Goal: Transaction & Acquisition: Purchase product/service

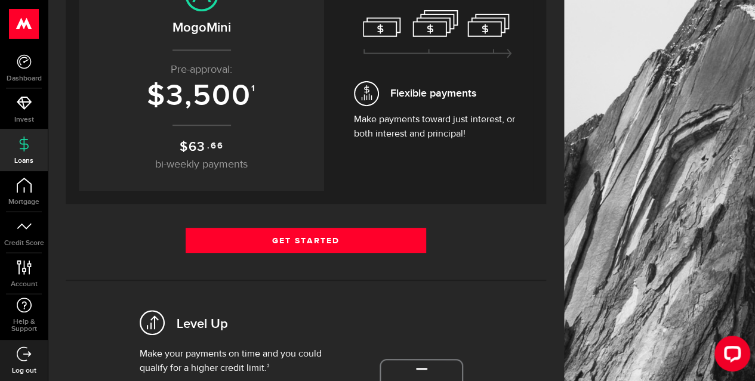
scroll to position [179, 0]
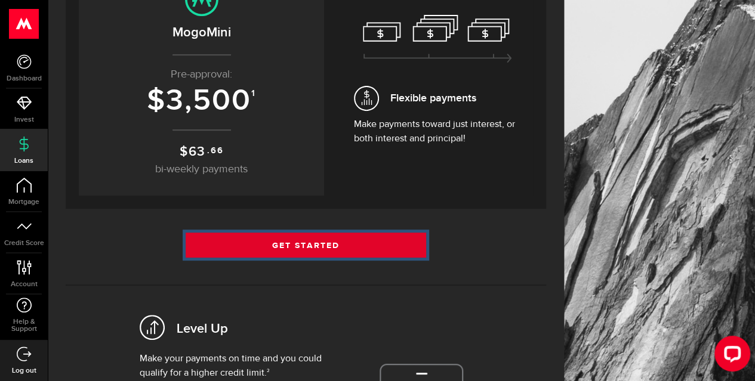
click at [303, 244] on link "Get Started" at bounding box center [306, 245] width 241 height 25
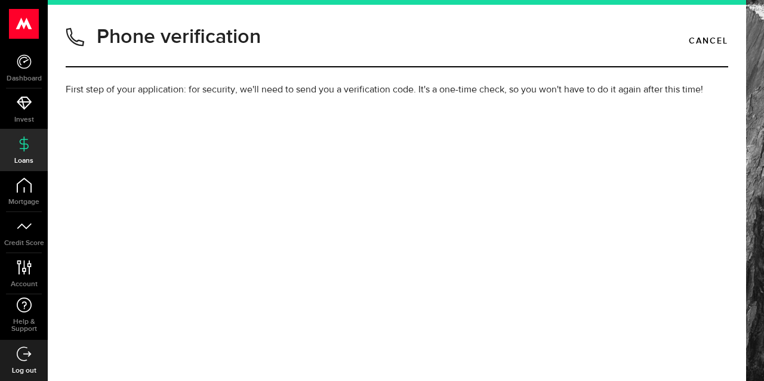
type input "6478690300"
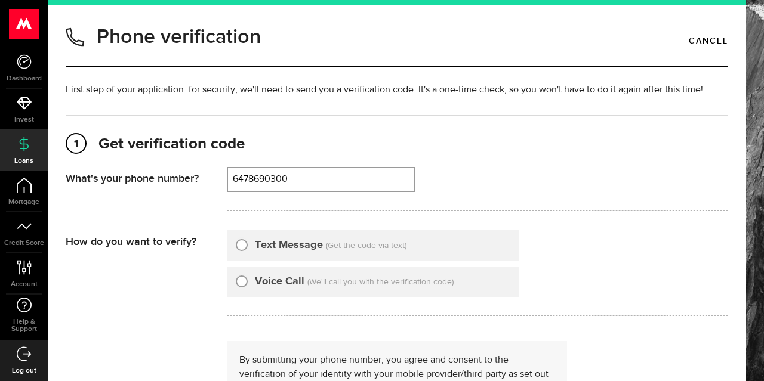
scroll to position [60, 0]
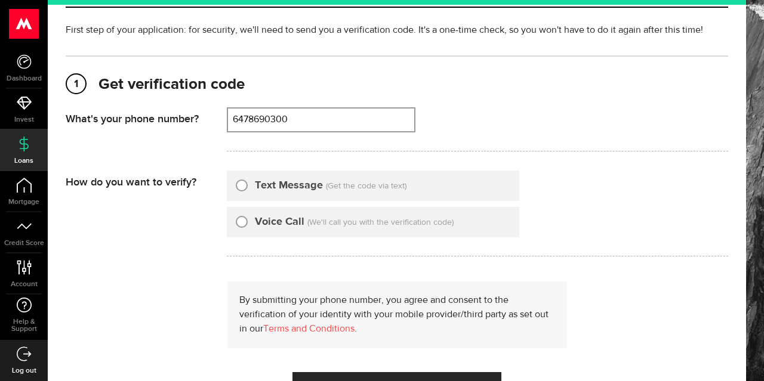
click at [240, 184] on input "Text Message" at bounding box center [242, 184] width 12 height 12
radio input "true"
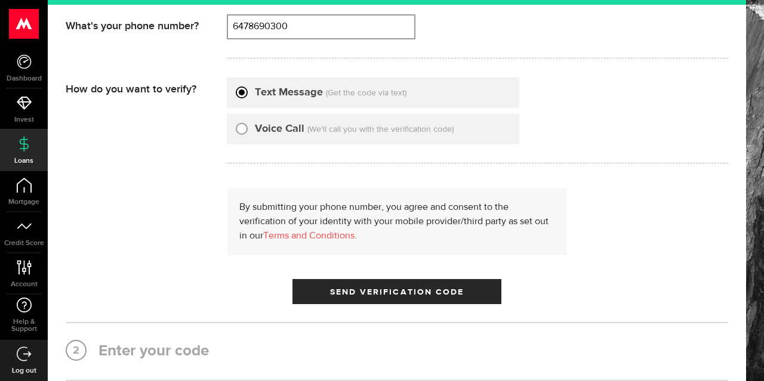
scroll to position [179, 0]
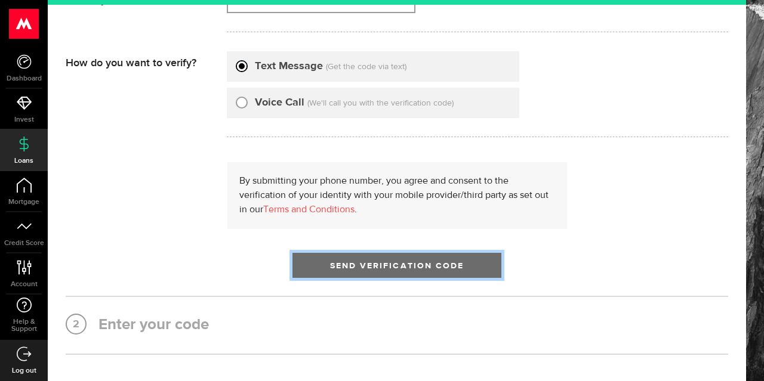
click at [389, 265] on span "submit" at bounding box center [397, 268] width 16 height 16
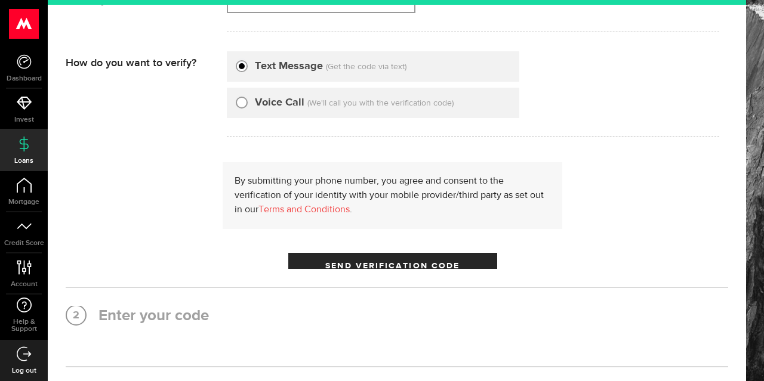
scroll to position [0, 0]
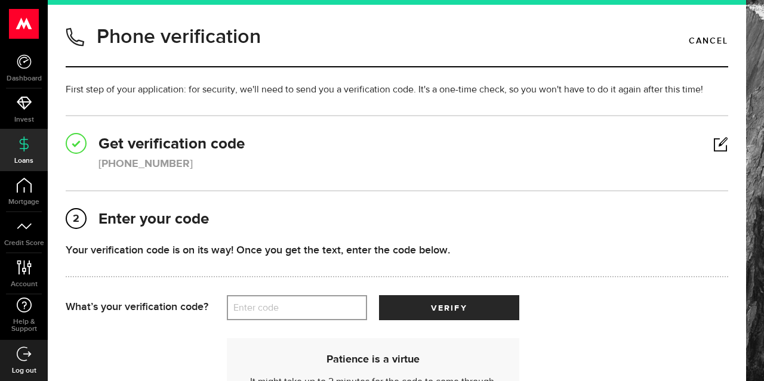
click at [306, 299] on label "Enter code" at bounding box center [297, 308] width 140 height 24
click at [306, 299] on input "Enter code" at bounding box center [297, 308] width 140 height 25
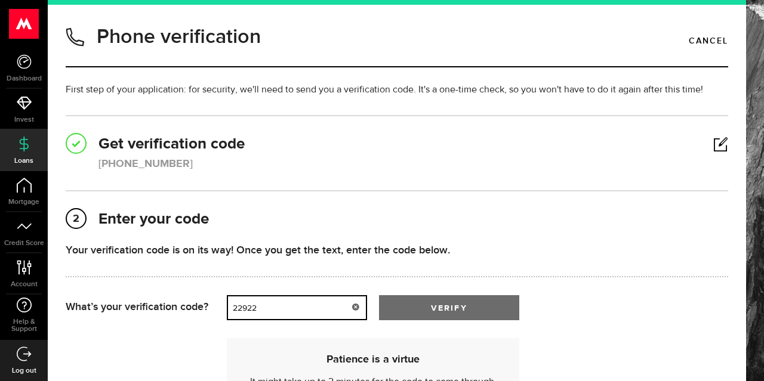
type input "22922"
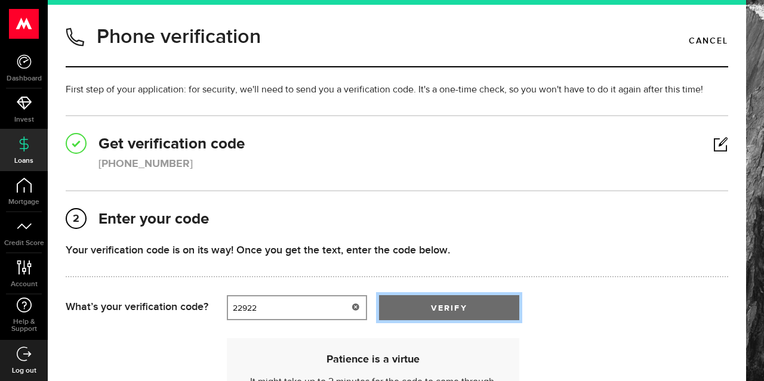
click at [439, 301] on button "verify" at bounding box center [449, 308] width 140 height 25
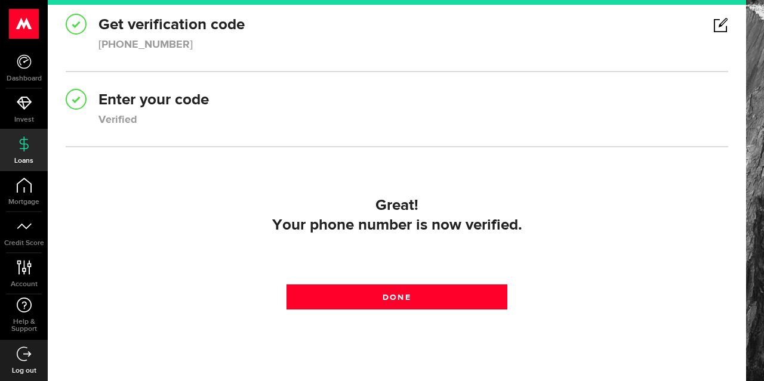
scroll to position [171, 0]
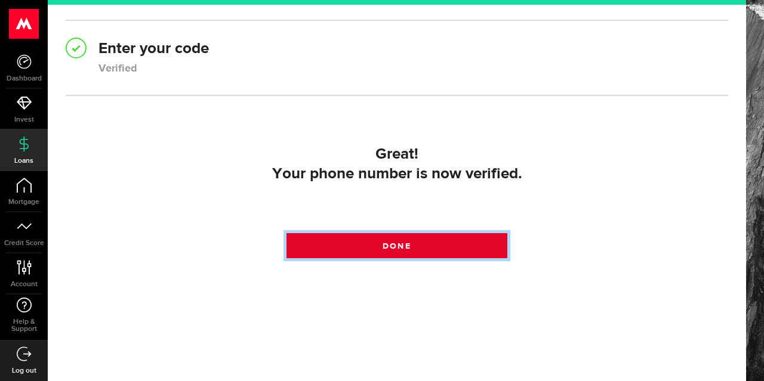
click at [402, 244] on span "Done" at bounding box center [397, 246] width 28 height 8
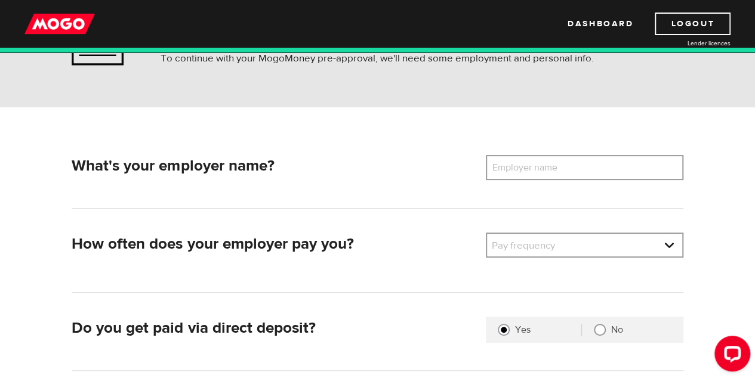
scroll to position [119, 0]
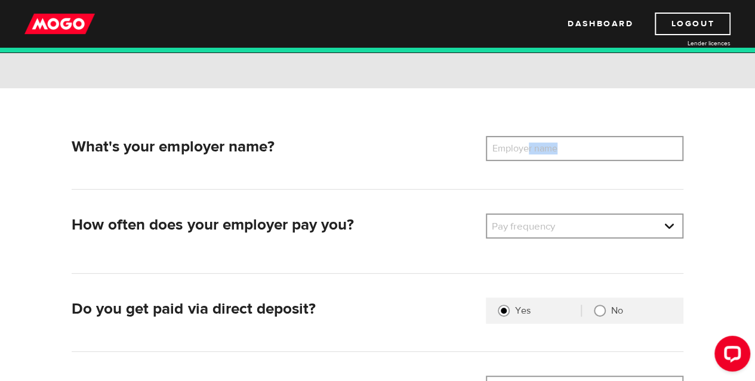
click at [530, 139] on div "What's your employer name? Employer name Please enter your employer's name How …" at bounding box center [377, 292] width 755 height 408
click at [534, 149] on label "Employer name" at bounding box center [534, 148] width 96 height 25
click at [534, 149] on input "Employer name" at bounding box center [585, 148] width 198 height 25
click at [532, 146] on input "Staples Cnada" at bounding box center [585, 148] width 198 height 25
drag, startPoint x: 558, startPoint y: 150, endPoint x: 524, endPoint y: 149, distance: 33.4
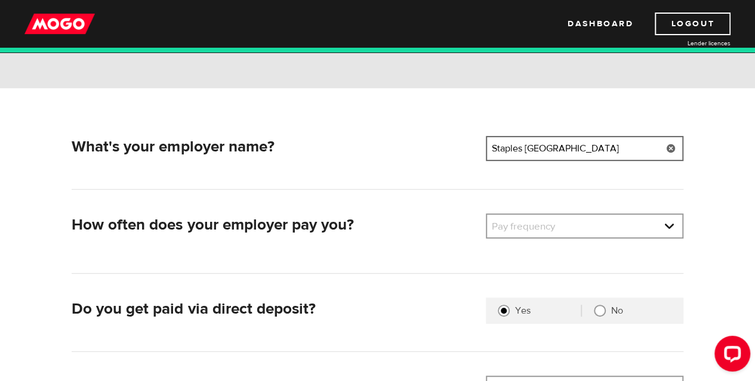
click at [524, 149] on input "Staples Canada" at bounding box center [585, 148] width 198 height 25
type input "Staples Professional"
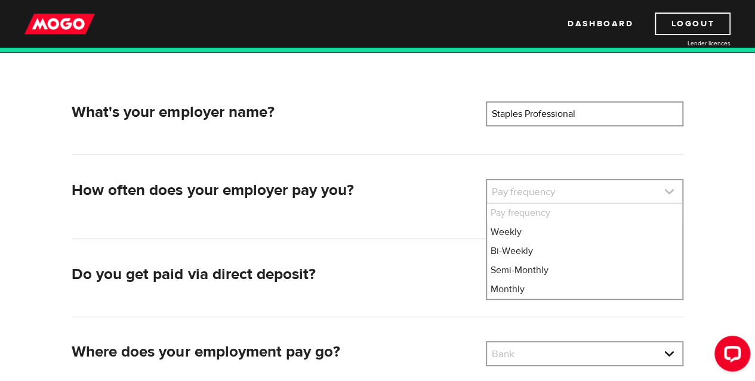
scroll to position [179, 0]
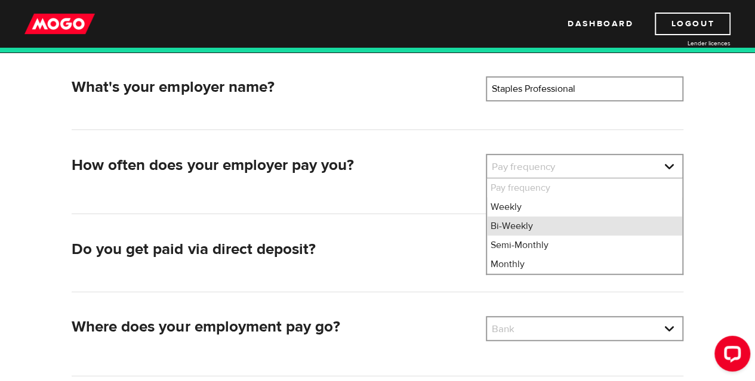
click at [512, 229] on li "Bi-Weekly" at bounding box center [584, 226] width 195 height 19
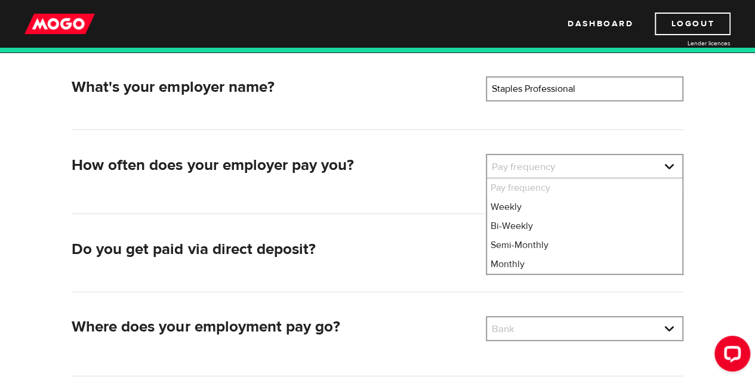
select select "2"
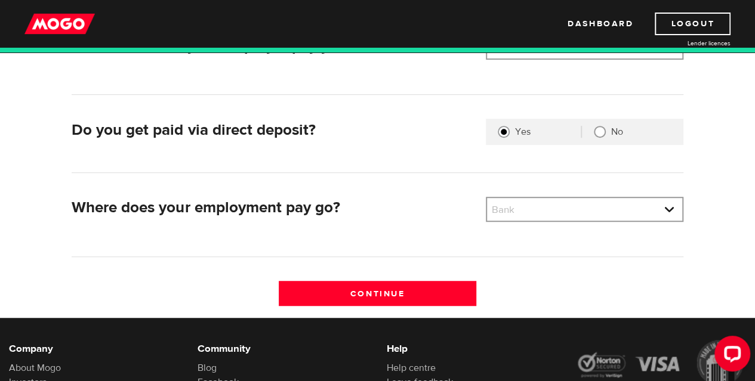
scroll to position [358, 0]
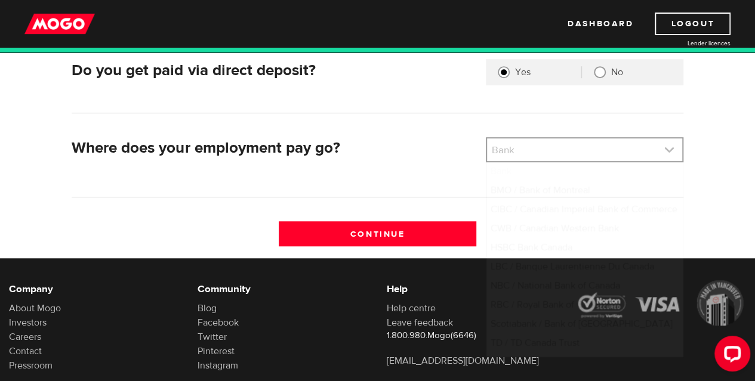
click at [513, 150] on link at bounding box center [584, 150] width 195 height 23
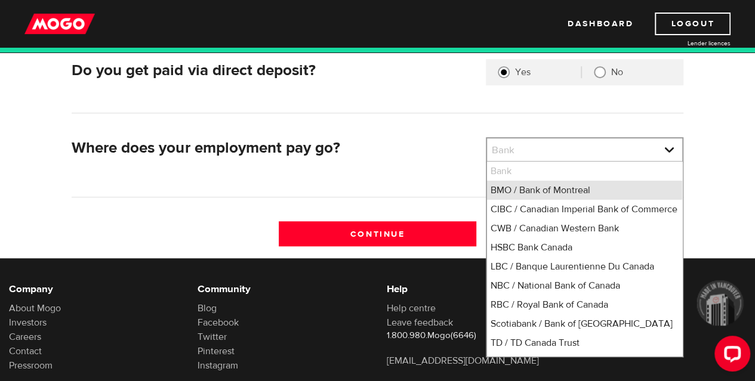
click at [505, 192] on li "BMO / Bank of Montreal" at bounding box center [584, 190] width 195 height 19
select select "1"
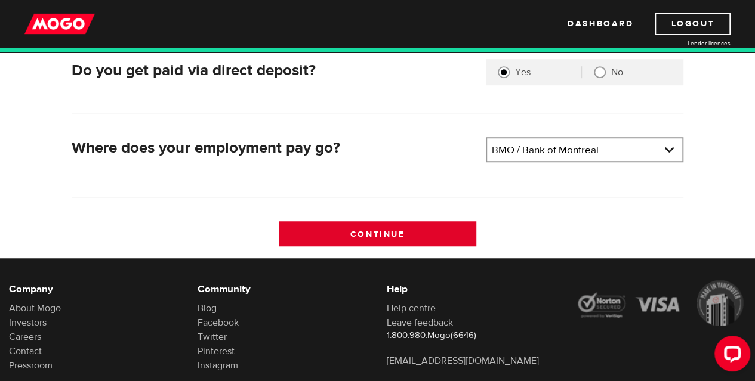
click at [367, 231] on input "Continue" at bounding box center [378, 233] width 198 height 25
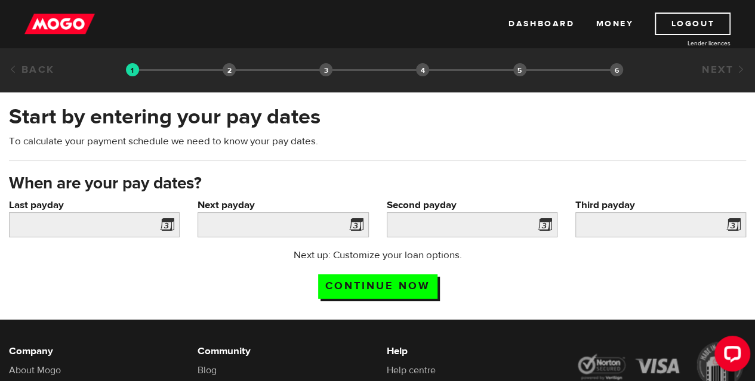
click at [164, 227] on span at bounding box center [165, 226] width 18 height 19
click at [120, 226] on input "Last payday" at bounding box center [94, 225] width 171 height 25
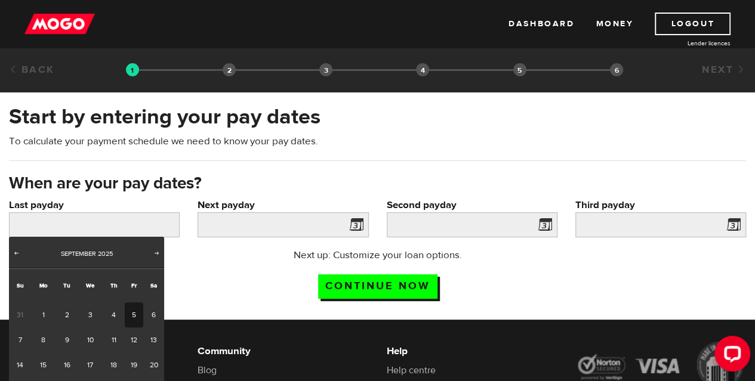
click at [136, 316] on link "5" at bounding box center [134, 315] width 19 height 25
type input "2025/09/05"
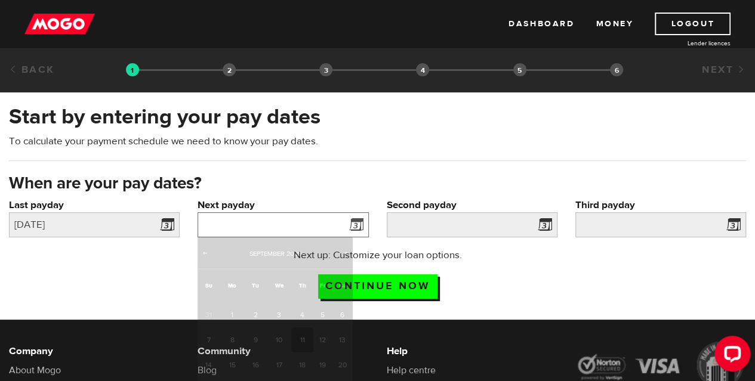
click at [285, 213] on input "Next payday" at bounding box center [283, 225] width 171 height 25
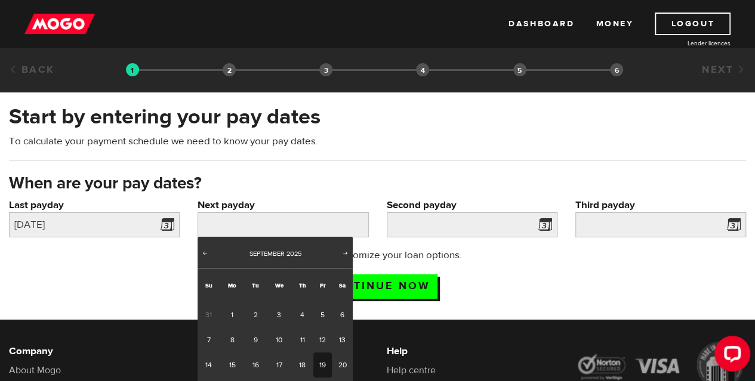
click at [324, 364] on link "19" at bounding box center [322, 365] width 19 height 25
type input "2025/09/19"
type input "2025/10/3"
type input "2025/10/17"
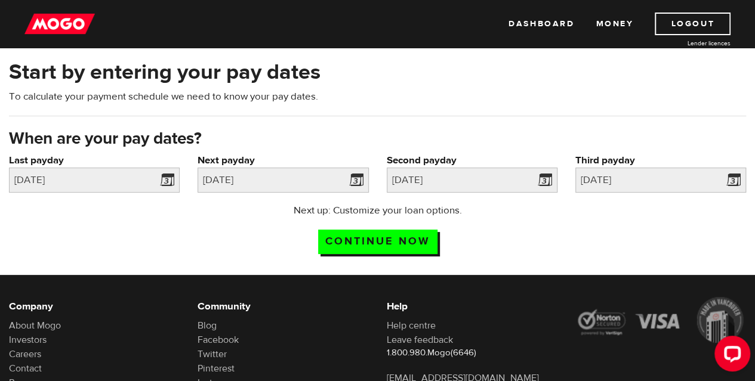
scroll to position [60, 0]
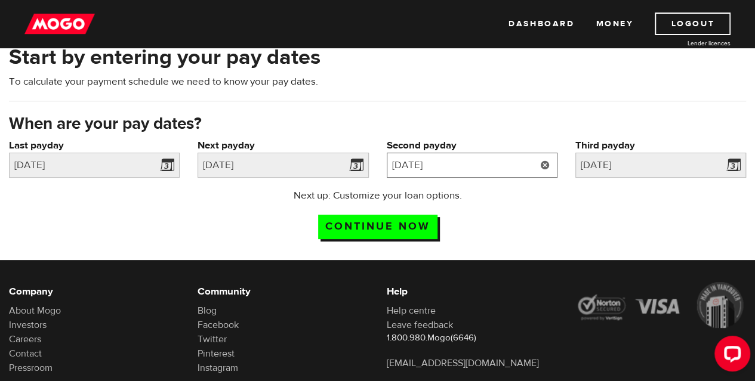
click at [478, 162] on input "2025/10/3" at bounding box center [472, 165] width 171 height 25
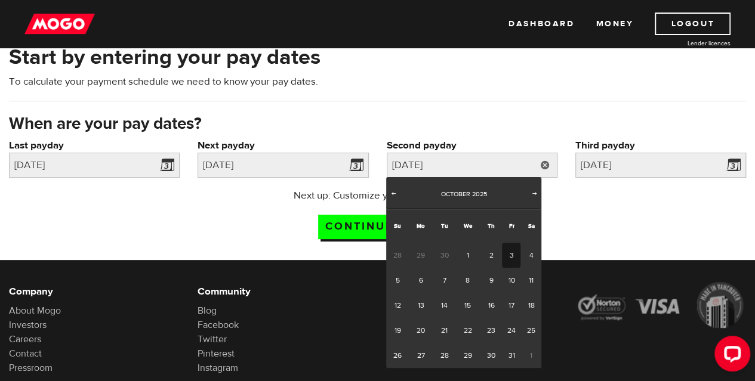
click at [513, 253] on link "3" at bounding box center [511, 255] width 19 height 25
type input "2025/10/03"
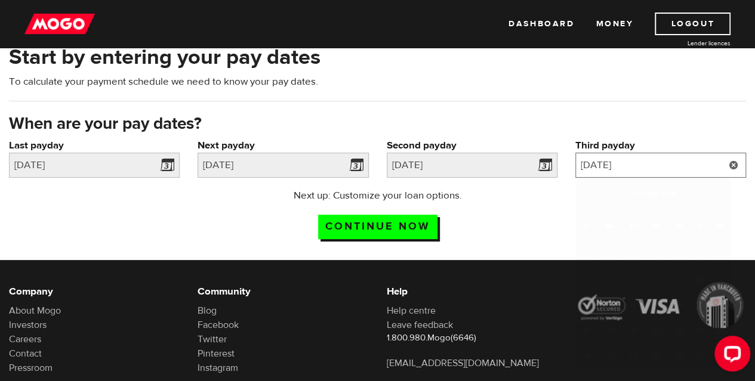
click at [628, 164] on input "2025/10/17" at bounding box center [660, 165] width 171 height 25
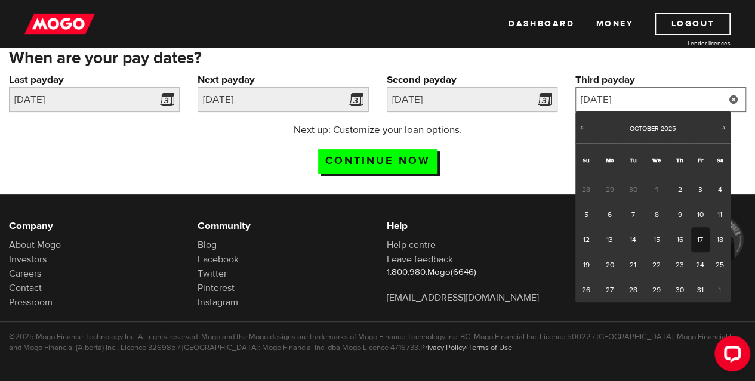
scroll to position [129, 0]
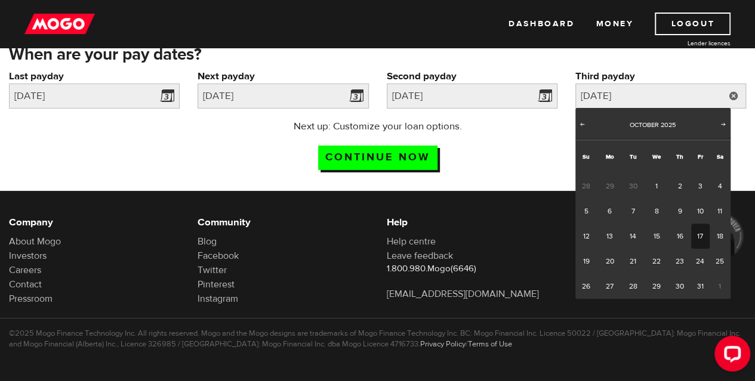
click at [528, 144] on div "Next up: Customize your loan options. Continue now" at bounding box center [377, 149] width 755 height 60
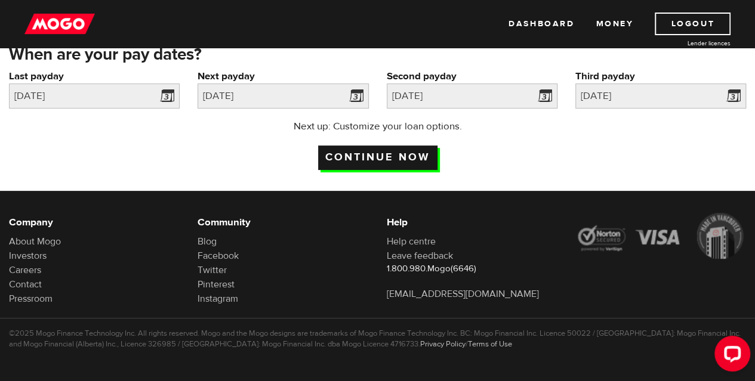
click at [392, 158] on input "Continue now" at bounding box center [377, 158] width 119 height 24
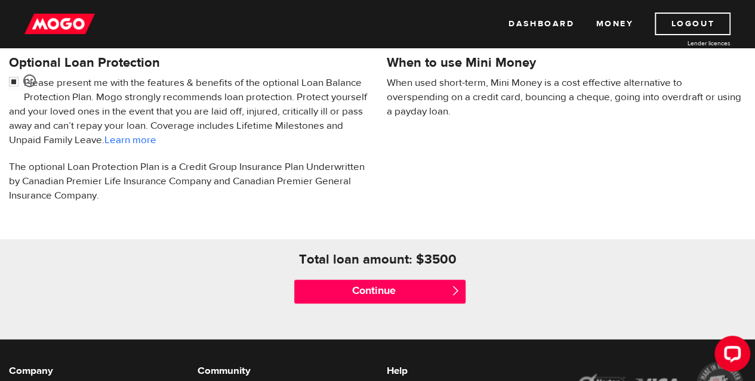
scroll to position [418, 0]
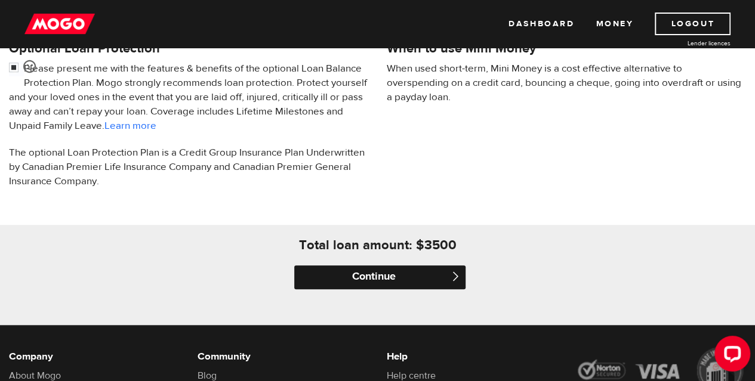
click at [377, 277] on input "Continue" at bounding box center [379, 278] width 171 height 24
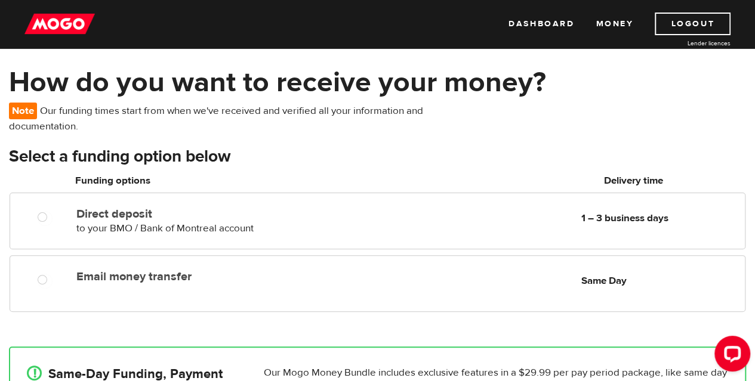
scroll to position [60, 0]
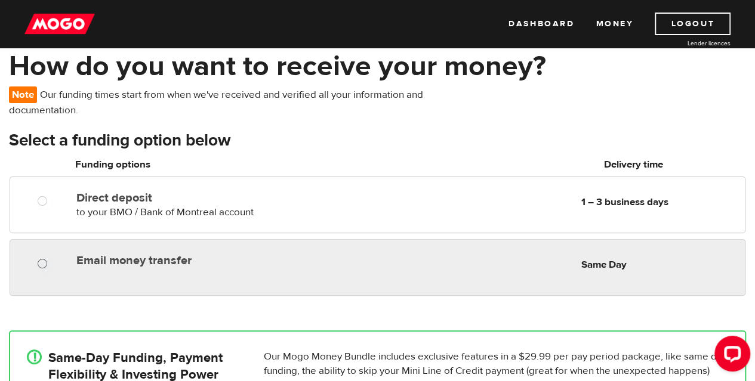
radio input "true"
click at [44, 262] on input "Email money transfer" at bounding box center [45, 265] width 15 height 15
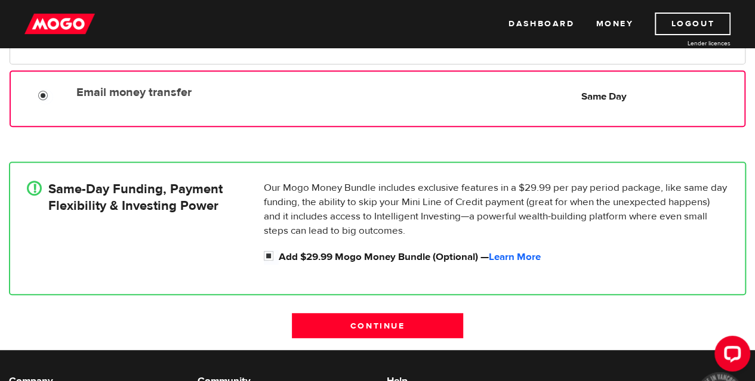
scroll to position [239, 0]
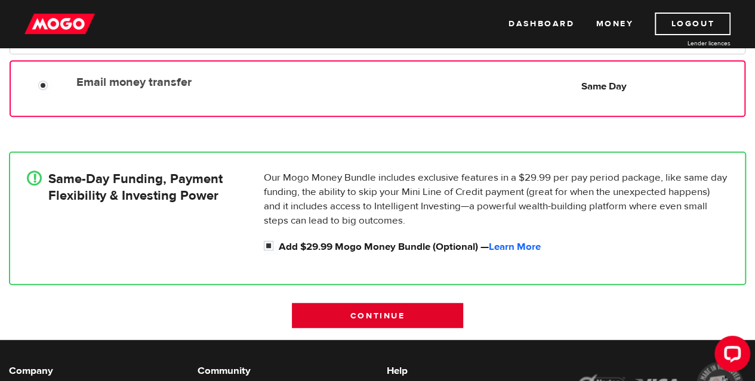
click at [384, 310] on input "Continue" at bounding box center [377, 315] width 171 height 25
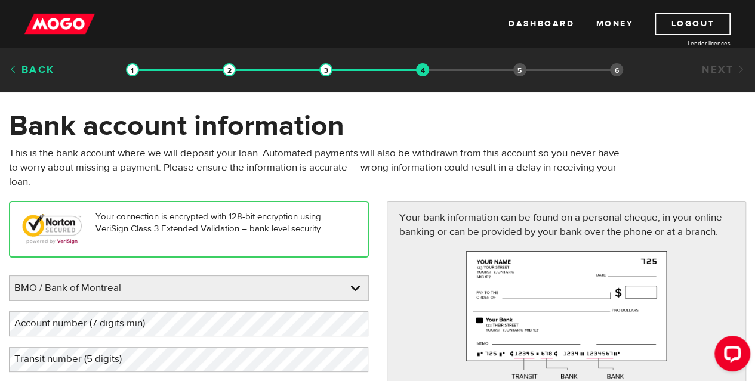
click at [16, 70] on link "Back" at bounding box center [32, 69] width 46 height 13
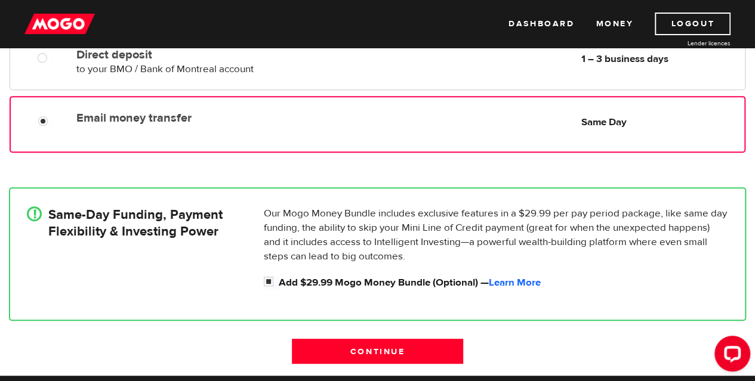
scroll to position [239, 0]
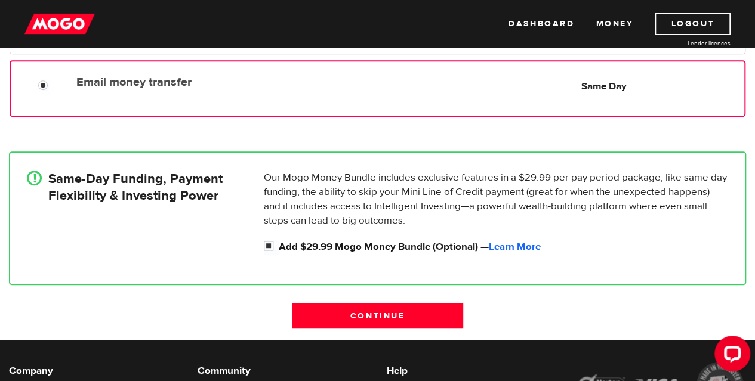
click at [272, 244] on input "Add $29.99 Mogo Money Bundle (Optional) — Learn More" at bounding box center [271, 247] width 15 height 15
checkbox input "false"
radio input "false"
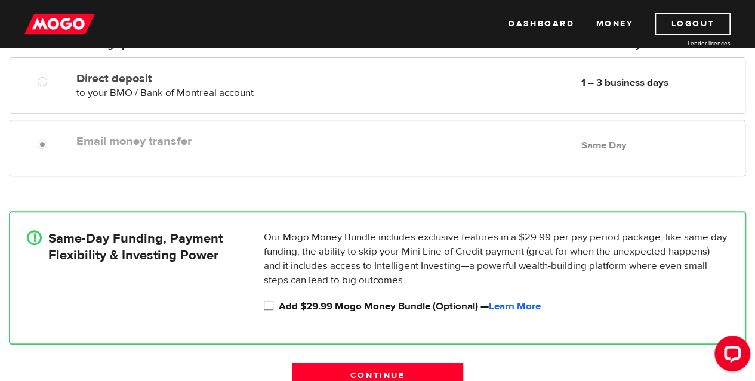
scroll to position [119, 0]
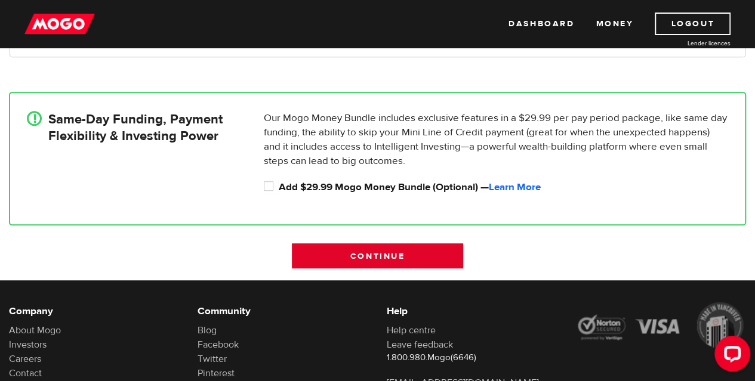
click at [382, 257] on input "Continue" at bounding box center [377, 256] width 171 height 25
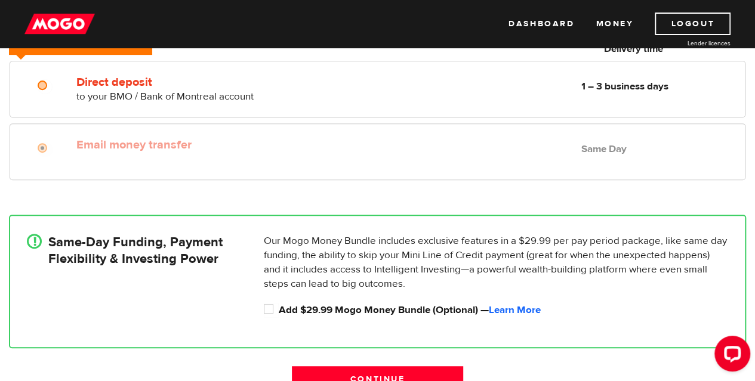
scroll to position [220, 0]
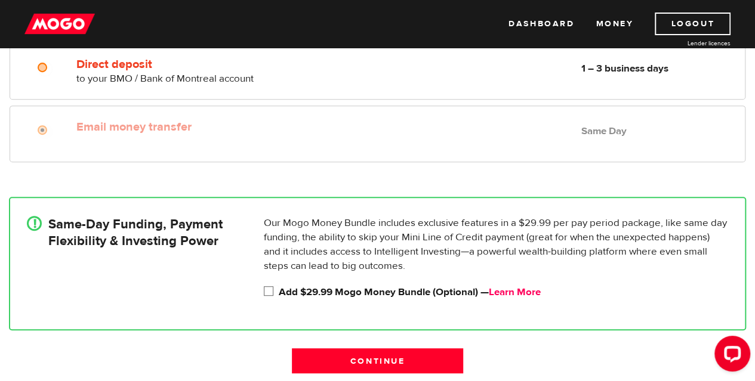
click at [516, 293] on link "Learn More" at bounding box center [515, 292] width 52 height 13
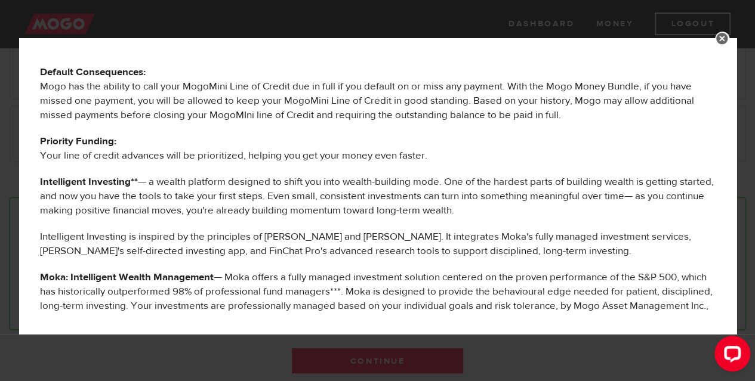
scroll to position [239, 0]
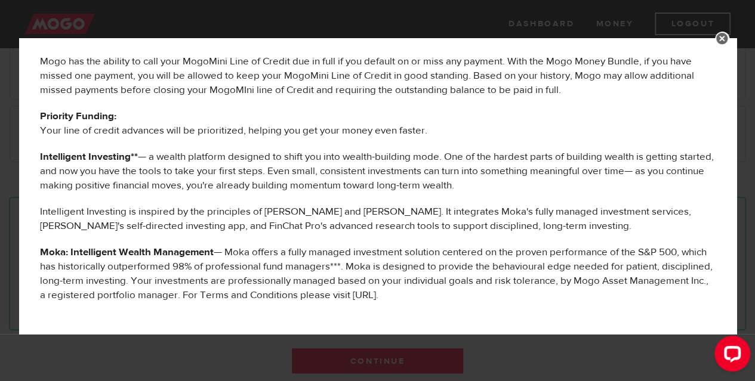
click at [721, 39] on link at bounding box center [722, 39] width 14 height 14
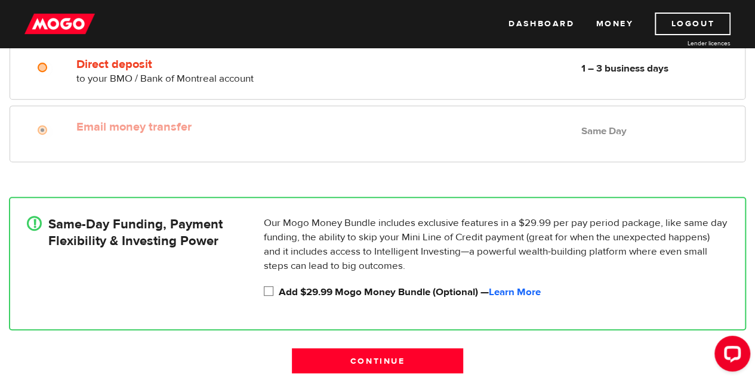
click at [272, 294] on input "Add $29.99 Mogo Money Bundle (Optional) — Learn More" at bounding box center [271, 292] width 15 height 15
checkbox input "true"
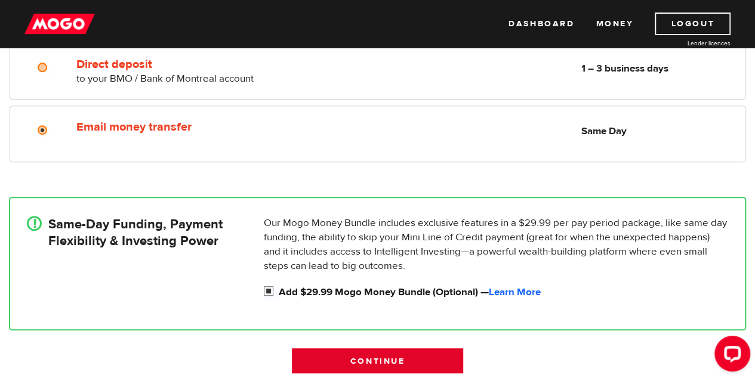
click at [373, 359] on input "Continue" at bounding box center [377, 361] width 171 height 25
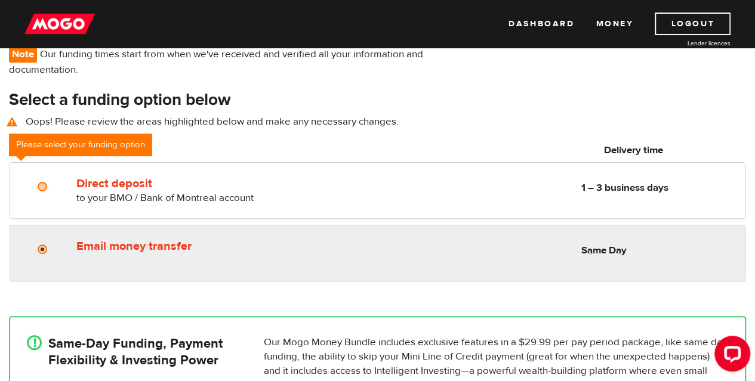
scroll to position [160, 0]
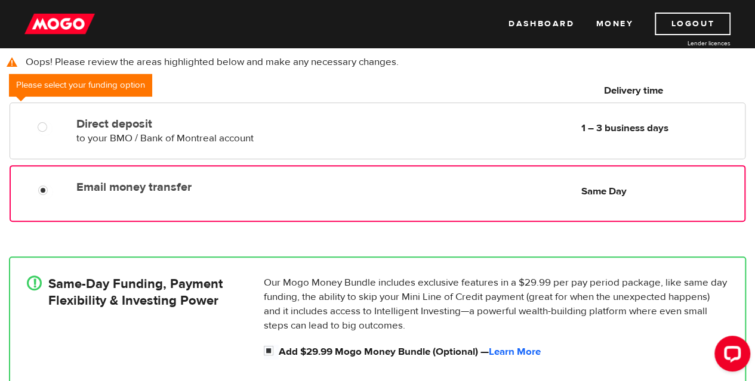
radio input "true"
click at [258, 198] on div "Email money transfer Delivery in Same Day Same Day" at bounding box center [378, 193] width 736 height 57
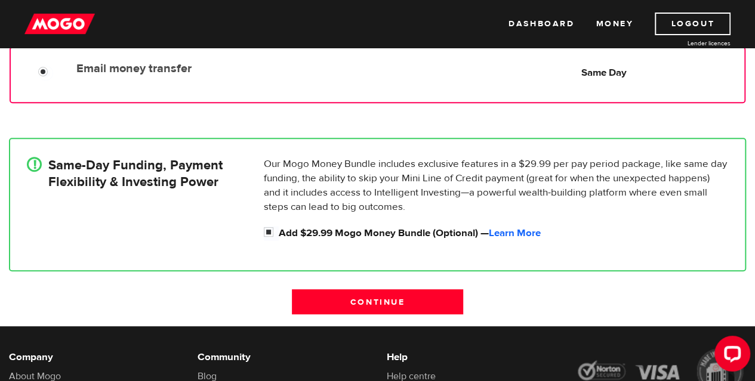
scroll to position [279, 0]
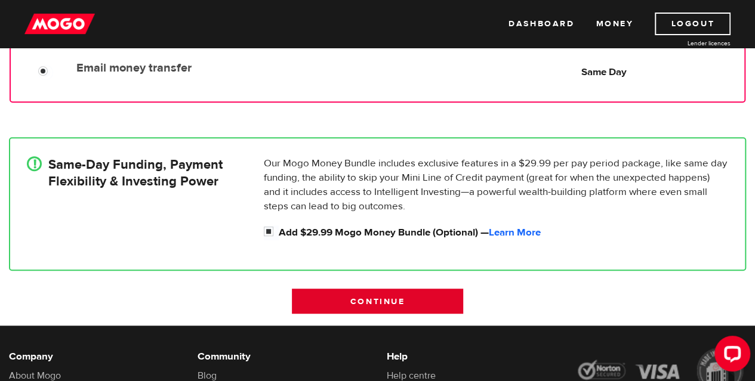
click at [425, 304] on input "Continue" at bounding box center [377, 301] width 171 height 25
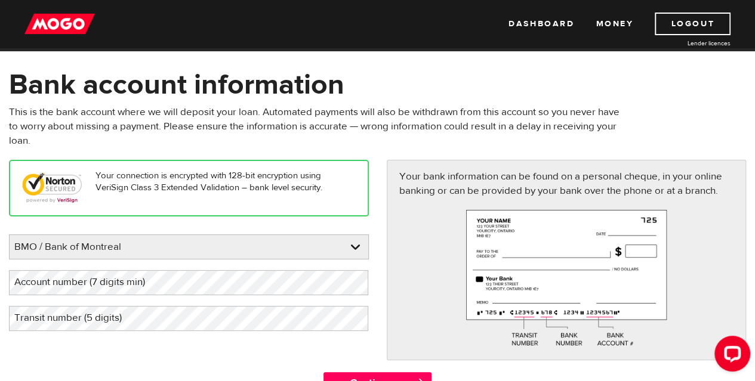
scroll to position [60, 0]
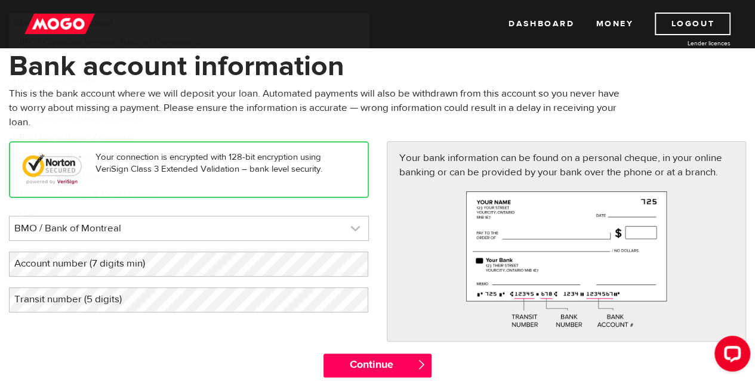
click at [136, 227] on link at bounding box center [189, 229] width 359 height 24
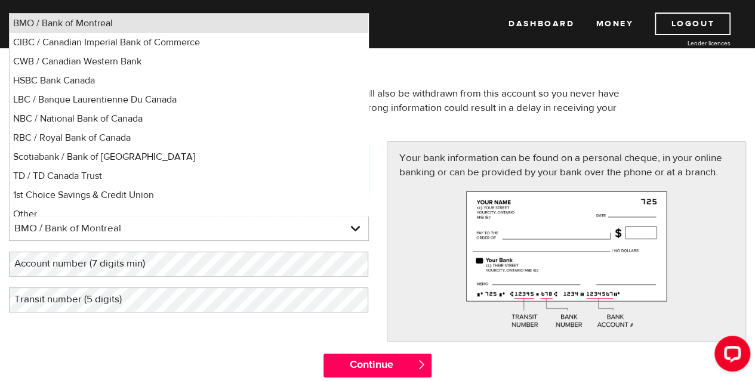
click at [87, 22] on li "BMO / Bank of Montreal" at bounding box center [189, 23] width 359 height 19
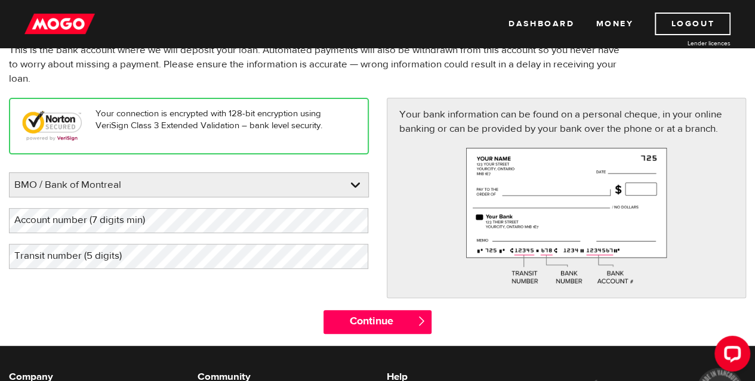
scroll to position [119, 0]
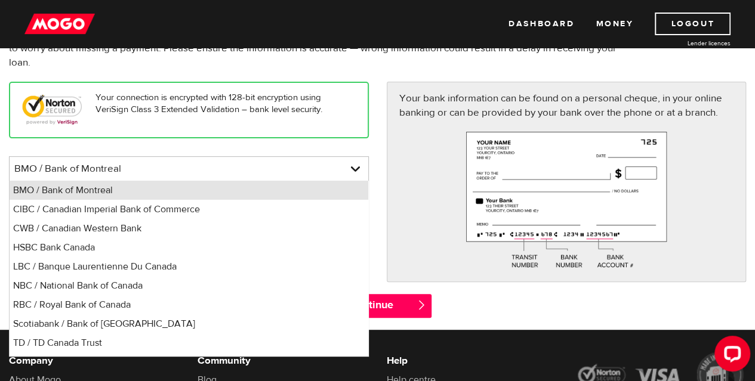
drag, startPoint x: 143, startPoint y: 189, endPoint x: 139, endPoint y: 183, distance: 7.6
click at [140, 185] on li "BMO / Bank of Montreal" at bounding box center [189, 190] width 359 height 19
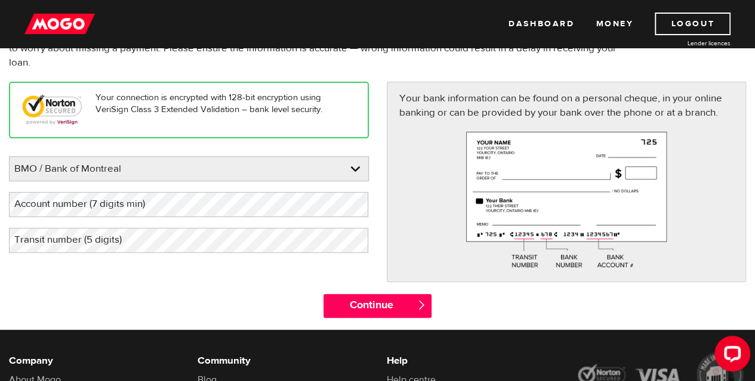
click at [121, 206] on label "Account number (7 digits min)" at bounding box center [89, 204] width 161 height 24
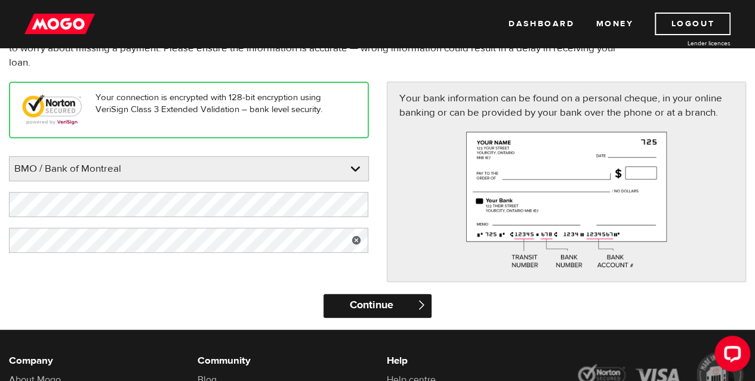
click at [373, 309] on input "Continue" at bounding box center [378, 306] width 108 height 24
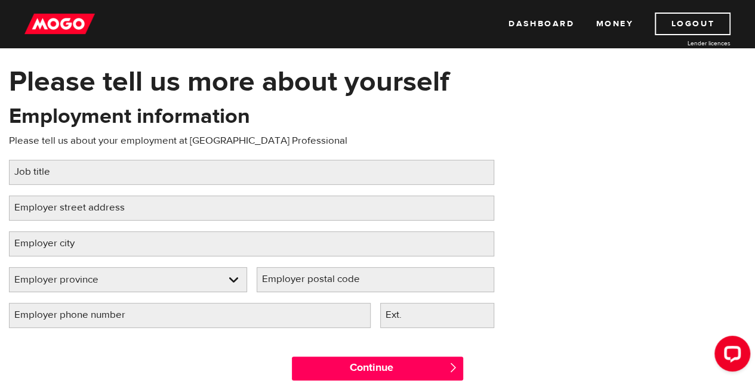
scroll to position [60, 0]
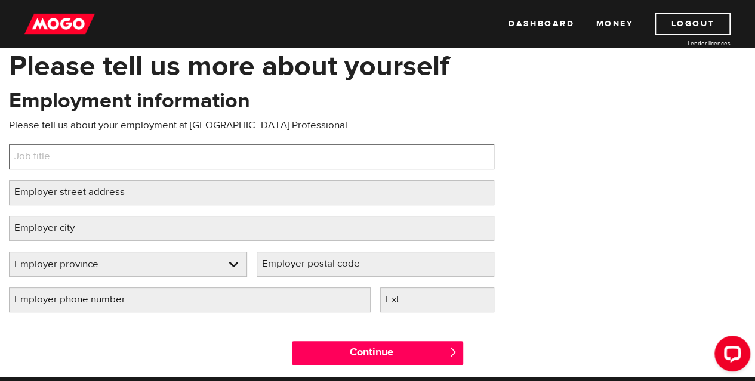
click at [241, 145] on input "Job title" at bounding box center [251, 156] width 485 height 25
type input "Account Manager"
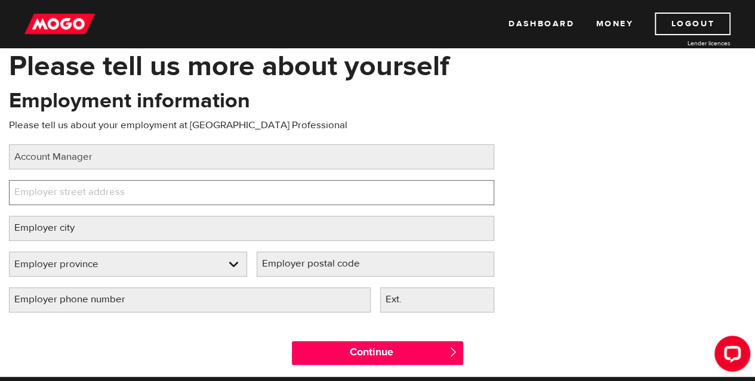
click at [165, 190] on input "Employer street address" at bounding box center [251, 192] width 485 height 25
drag, startPoint x: 40, startPoint y: 198, endPoint x: 0, endPoint y: 195, distance: 40.1
click at [0, 195] on div "Employment information Please tell us about your employment at Staples Professi…" at bounding box center [251, 205] width 503 height 237
paste input "endant Dr, Mississauga, ON L5T 2L5"
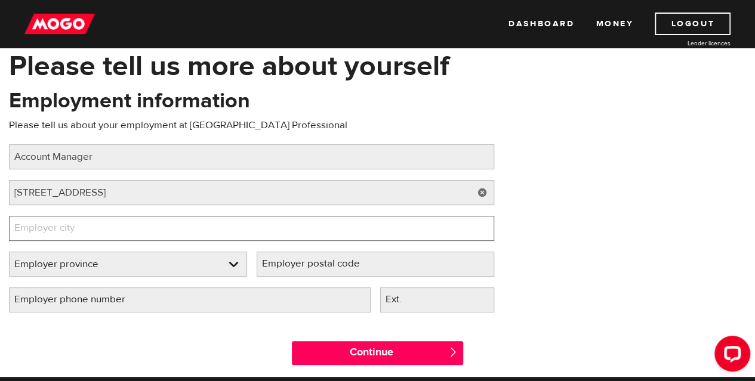
click at [111, 232] on input "Employer city" at bounding box center [251, 228] width 485 height 25
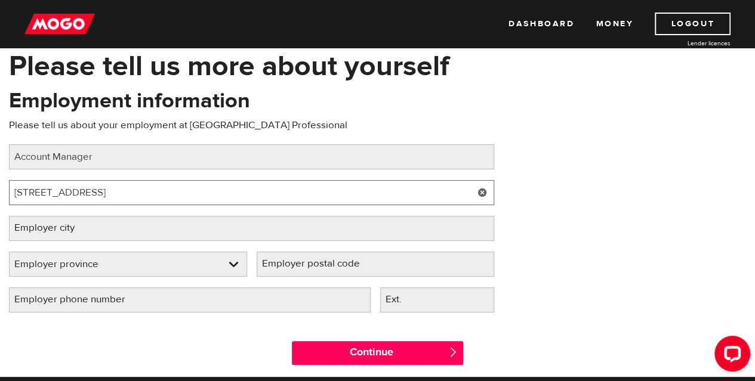
drag, startPoint x: 235, startPoint y: 196, endPoint x: 84, endPoint y: 193, distance: 151.1
click at [84, 193] on input "550 Pendant Dr, Mississauga, ON L5T 2L5" at bounding box center [251, 192] width 485 height 25
type input "550 Pendant Drive"
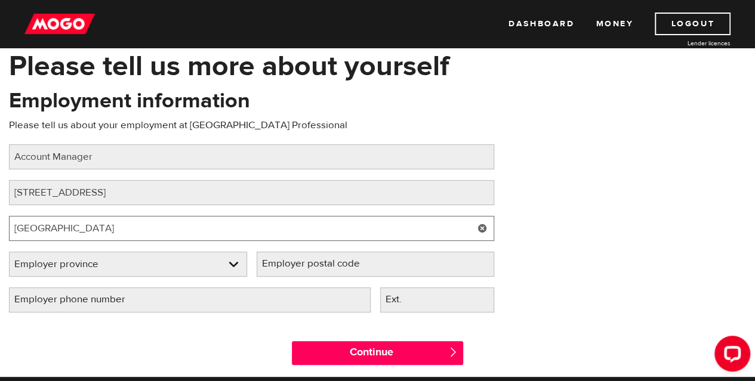
type input "Mississauga"
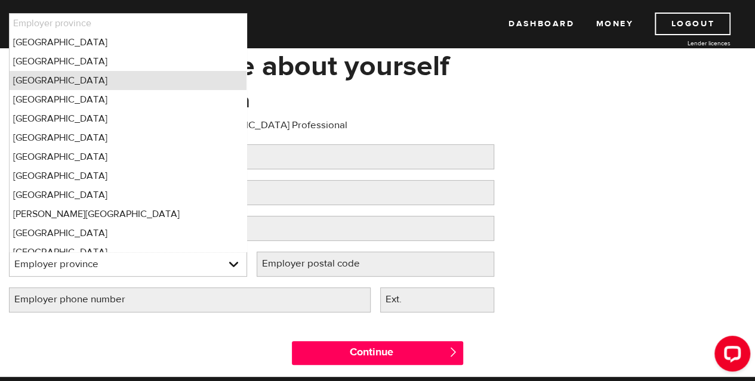
click at [73, 74] on li "Ontario" at bounding box center [128, 80] width 237 height 19
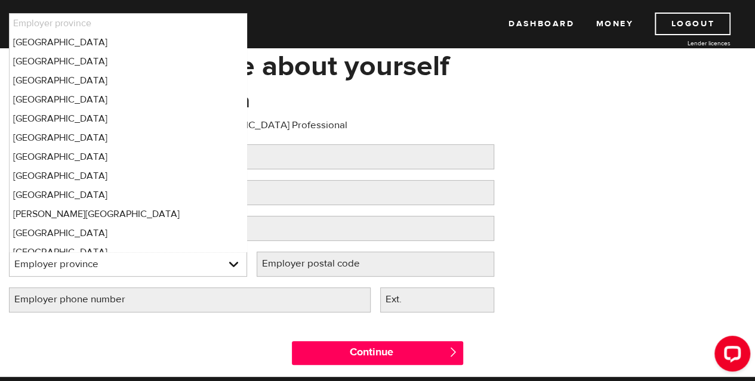
select select "ON"
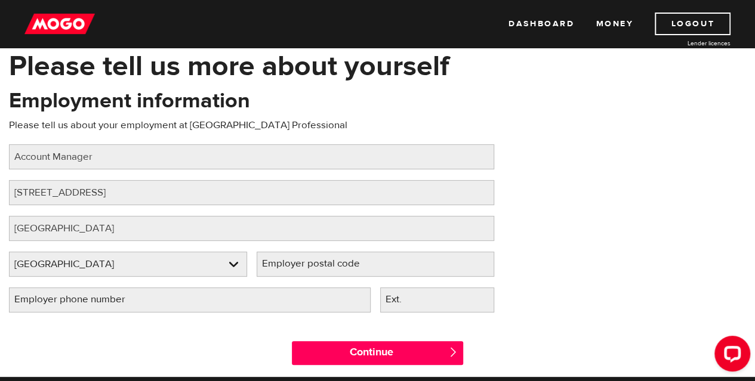
click at [309, 265] on label "Employer postal code" at bounding box center [321, 264] width 128 height 24
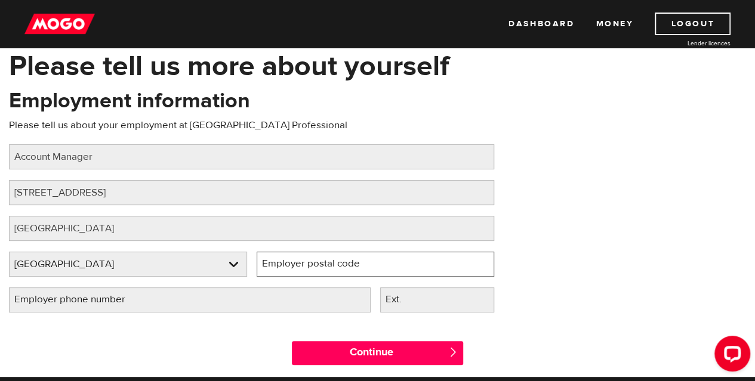
click at [309, 265] on input "Employer postal code" at bounding box center [376, 264] width 238 height 25
paste input "550 Pendant Dr, Mississauga, ON L5T 2L5"
drag, startPoint x: 412, startPoint y: 264, endPoint x: 232, endPoint y: 274, distance: 180.0
click at [232, 274] on div "Employer province Please select your employer's province Ontario Employer provi…" at bounding box center [251, 270] width 495 height 36
click at [282, 263] on input "L5T 2L5" at bounding box center [376, 264] width 238 height 25
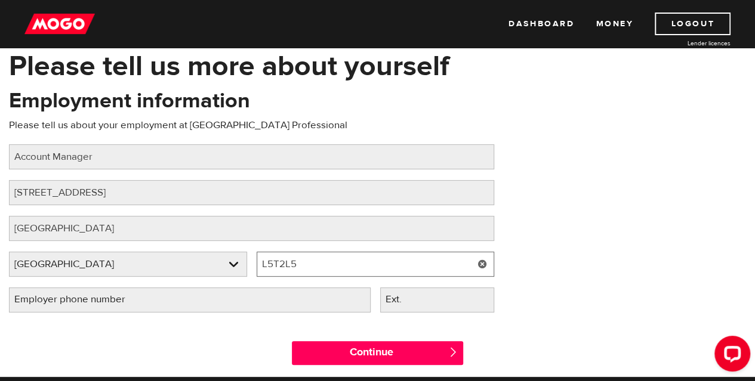
type input "L5T2L5"
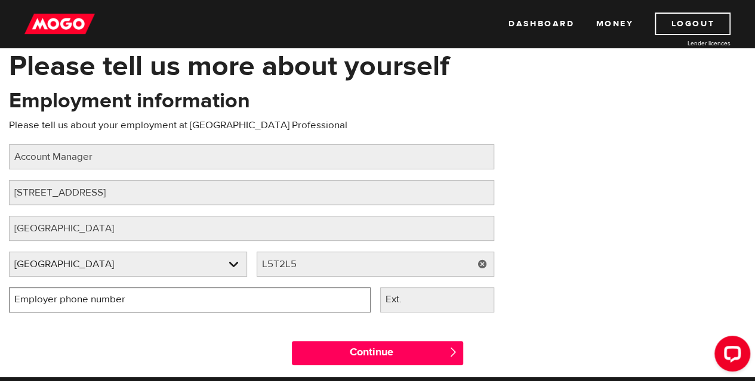
click at [204, 301] on input "Employer phone number" at bounding box center [190, 300] width 362 height 25
type input "(187) 727-2212"
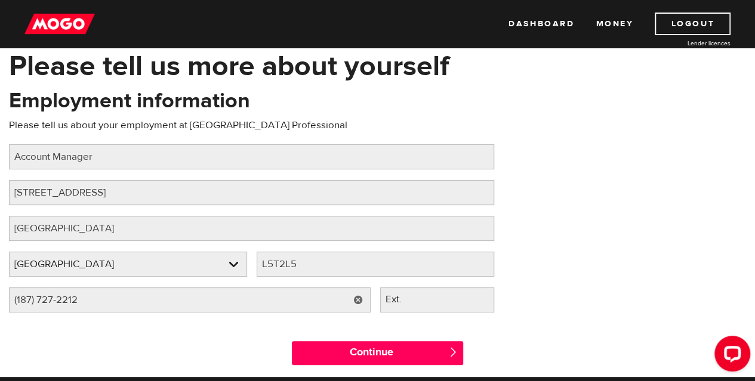
click at [181, 327] on div "Continue " at bounding box center [377, 351] width 755 height 54
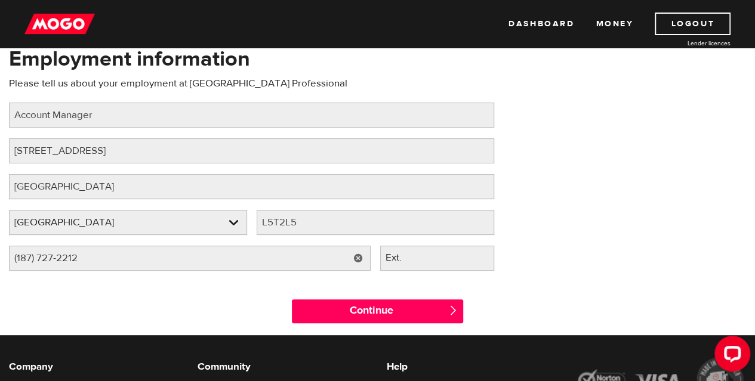
scroll to position [119, 0]
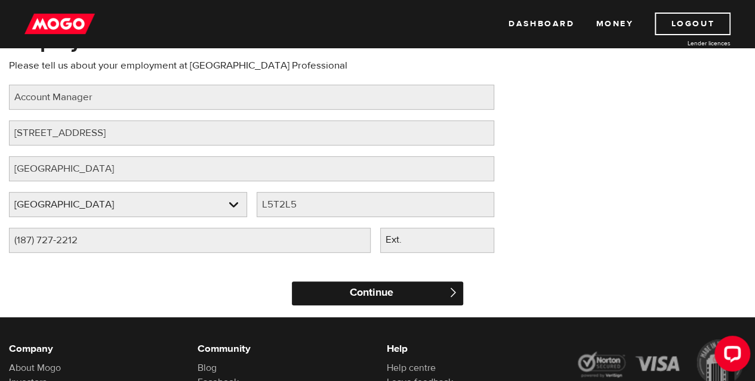
click at [393, 293] on input "Continue" at bounding box center [377, 294] width 171 height 24
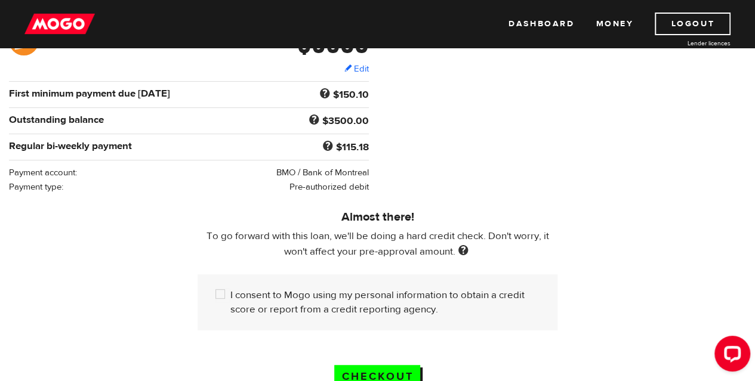
scroll to position [239, 0]
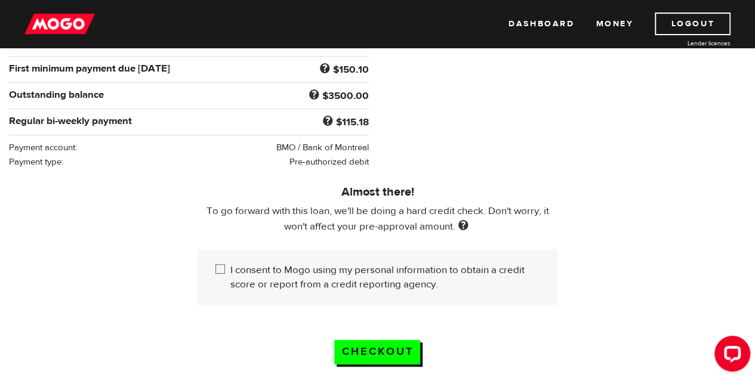
click at [219, 266] on input "I consent to Mogo using my personal information to obtain a credit score or rep…" at bounding box center [223, 270] width 15 height 15
checkbox input "true"
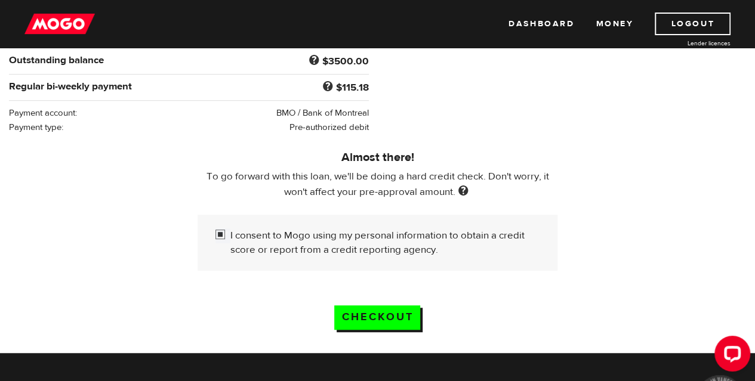
scroll to position [298, 0]
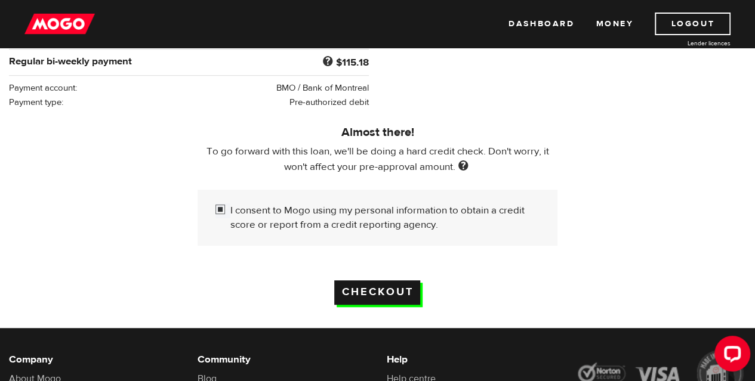
click at [390, 294] on input "Checkout" at bounding box center [377, 293] width 86 height 24
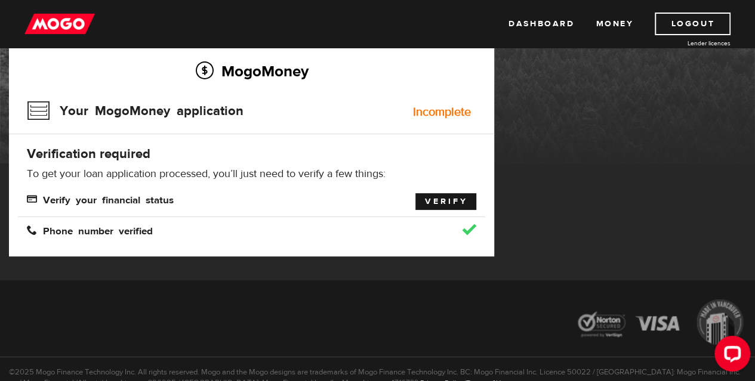
scroll to position [119, 0]
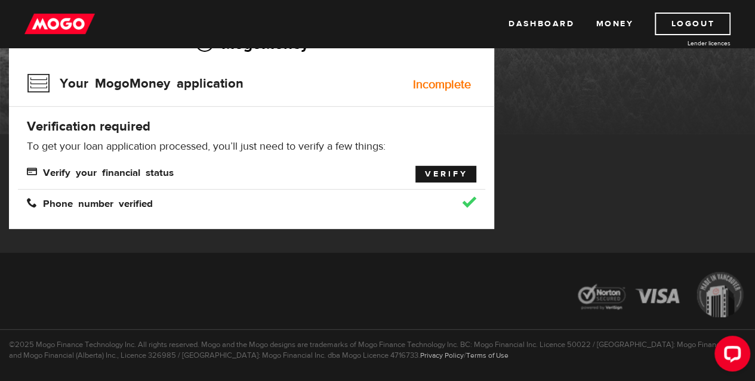
click at [447, 180] on link "Verify" at bounding box center [446, 174] width 61 height 17
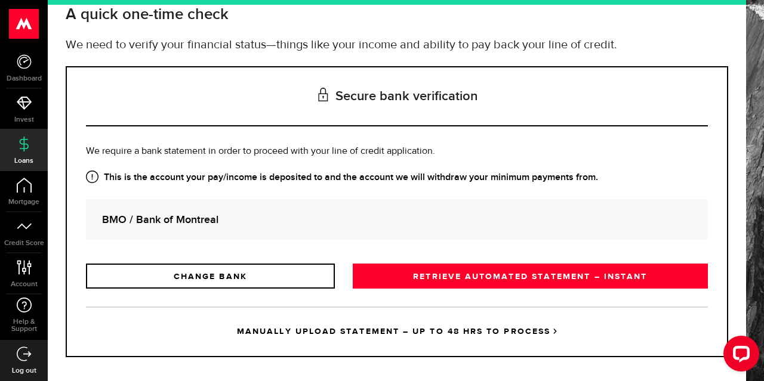
scroll to position [88, 0]
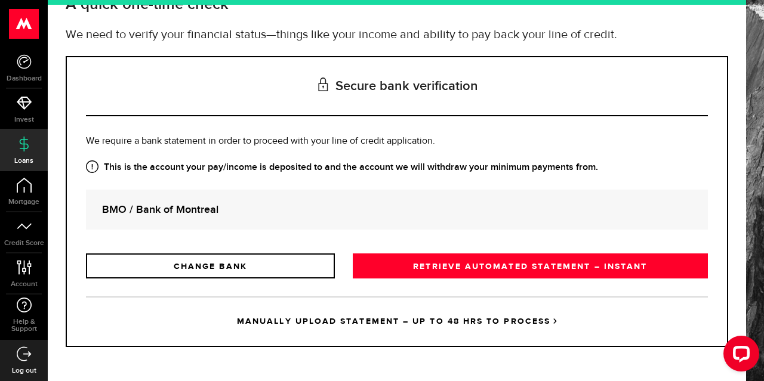
click at [447, 322] on link "MANUALLY UPLOAD STATEMENT – UP TO 48 HRS TO PROCESS" at bounding box center [397, 322] width 622 height 50
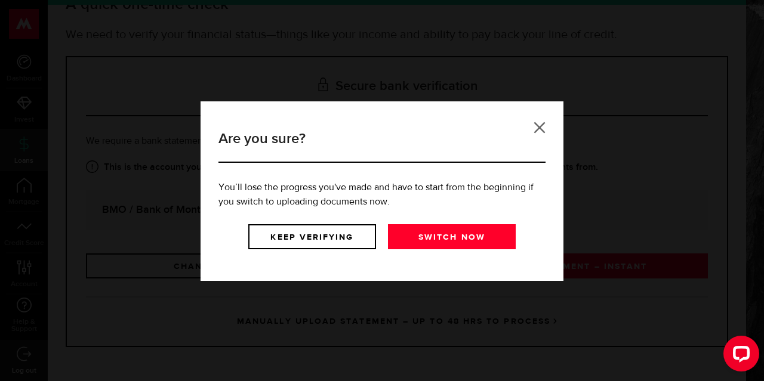
click at [543, 125] on link at bounding box center [540, 128] width 12 height 12
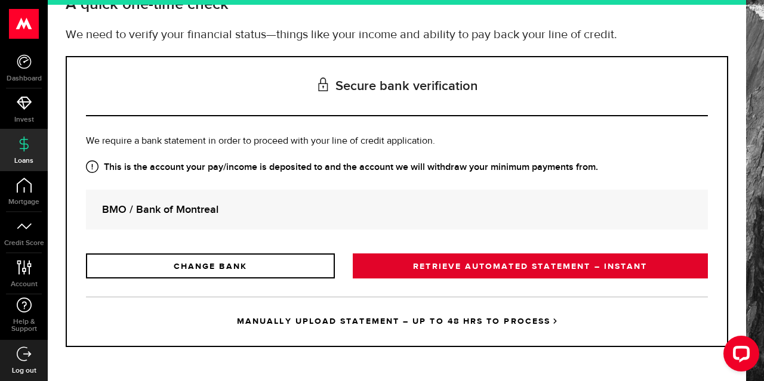
click at [488, 267] on link "RETRIEVE AUTOMATED STATEMENT – INSTANT" at bounding box center [530, 266] width 355 height 25
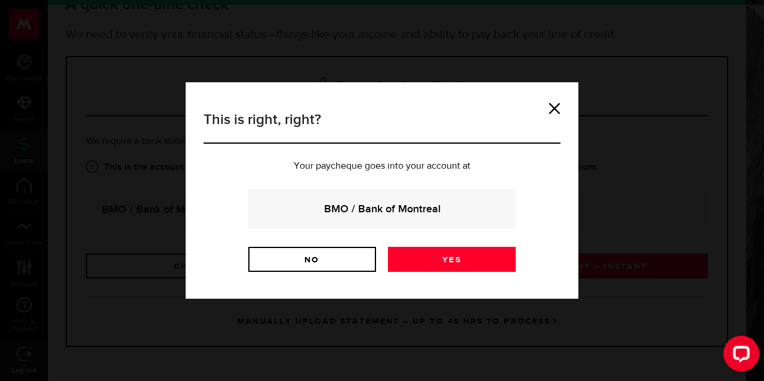
click at [408, 204] on strong "BMO / Bank of Montreal" at bounding box center [381, 209] width 235 height 16
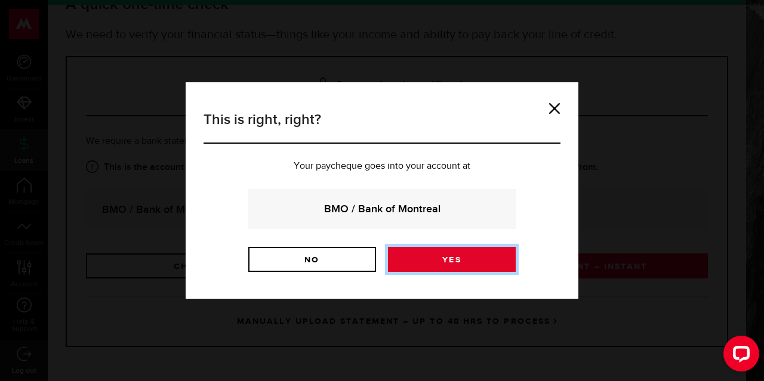
click at [461, 258] on link "Yes" at bounding box center [452, 259] width 128 height 25
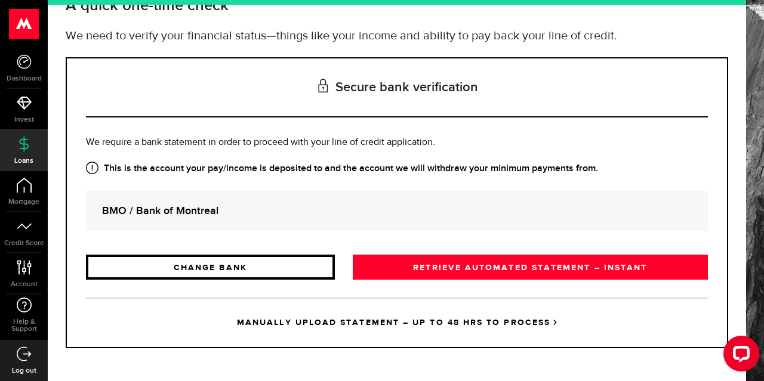
scroll to position [88, 0]
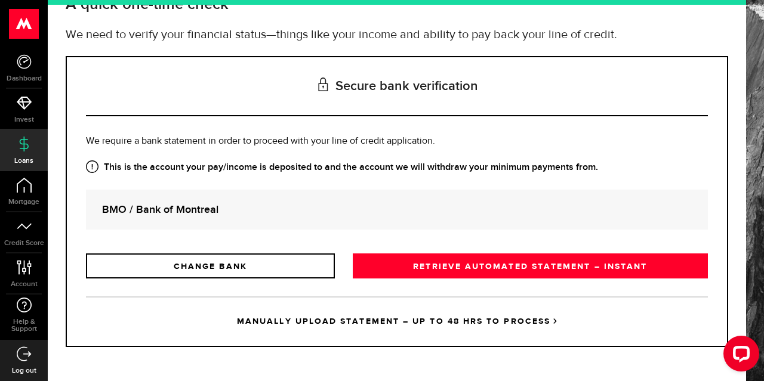
click at [427, 323] on link "MANUALLY UPLOAD STATEMENT – UP TO 48 HRS TO PROCESS" at bounding box center [397, 322] width 622 height 50
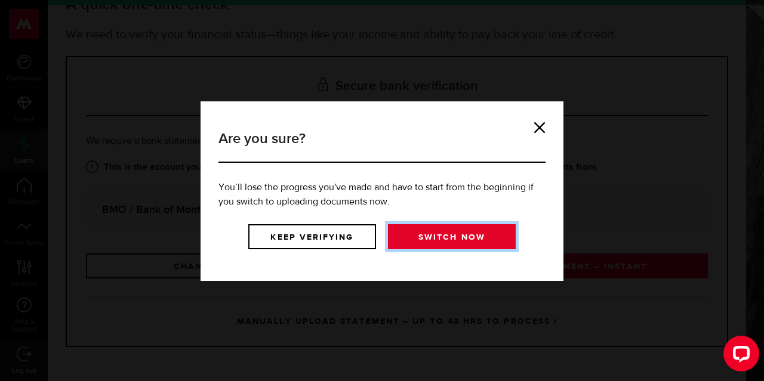
click at [447, 235] on link "Switch now" at bounding box center [452, 236] width 128 height 25
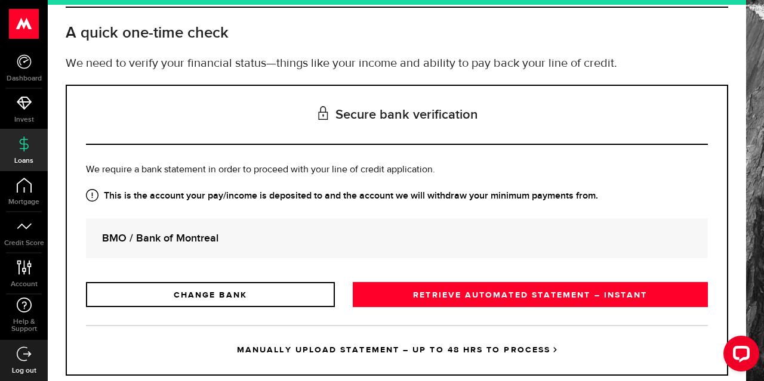
scroll to position [88, 0]
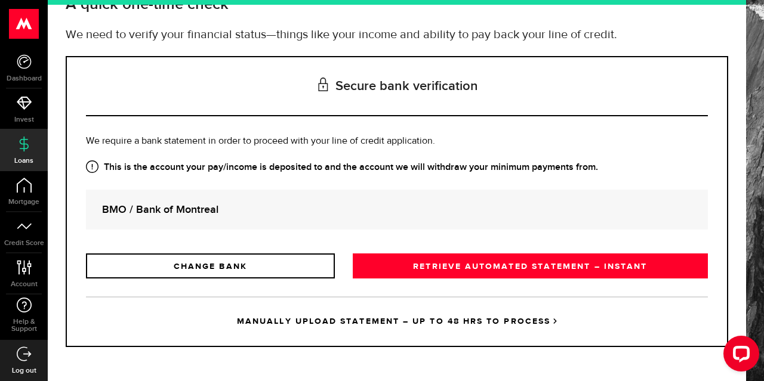
click at [398, 318] on link "MANUALLY UPLOAD STATEMENT – UP TO 48 HRS TO PROCESS" at bounding box center [397, 322] width 622 height 50
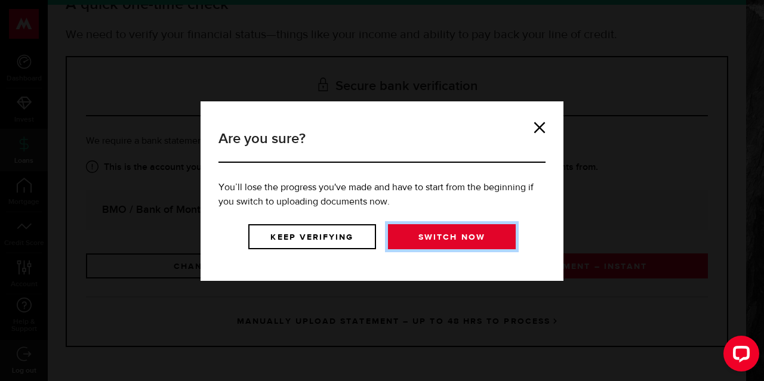
click at [433, 241] on link "Switch now" at bounding box center [452, 236] width 128 height 25
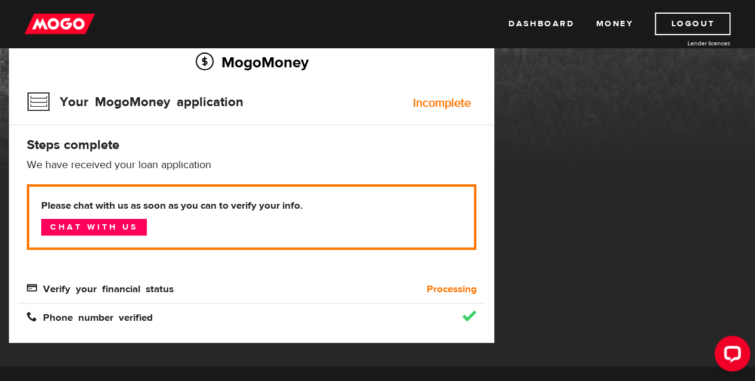
scroll to position [119, 0]
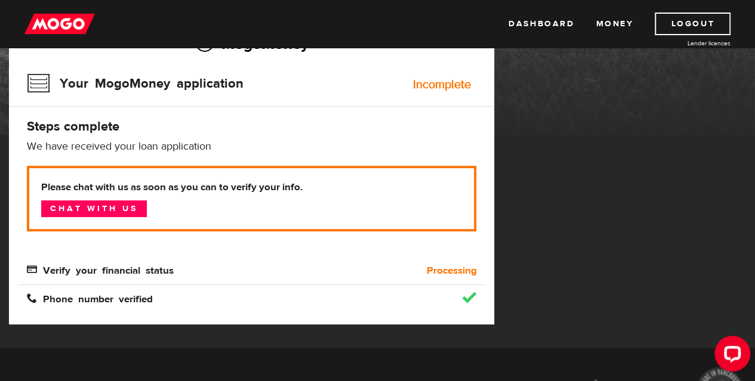
click at [435, 269] on b "Processing" at bounding box center [451, 271] width 50 height 14
click at [441, 276] on b "Processing" at bounding box center [451, 271] width 50 height 14
